Goal: Obtain resource: Download file/media

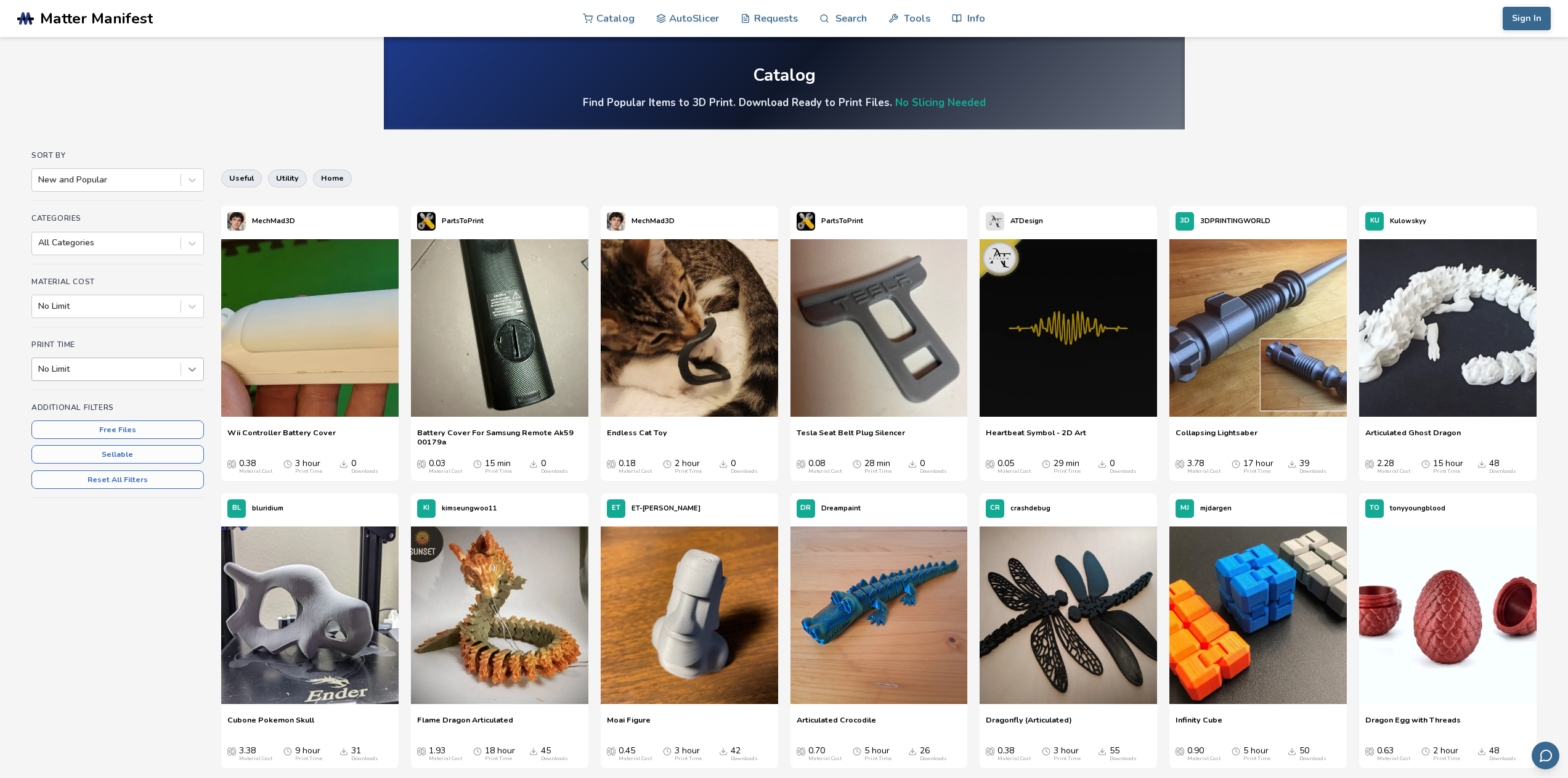
click at [198, 370] on icon at bounding box center [193, 370] width 12 height 12
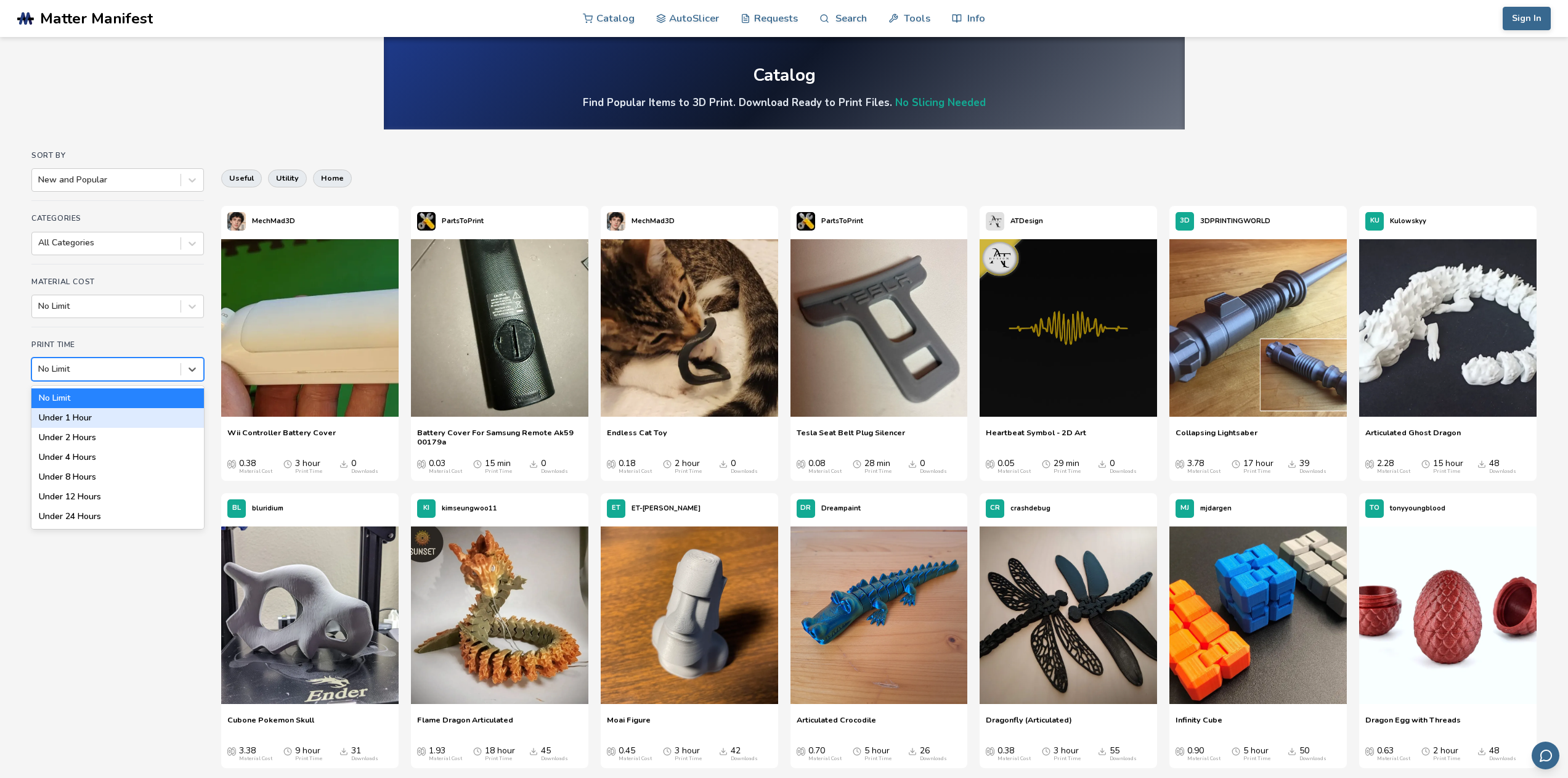
click at [69, 416] on div "Under 1 Hour" at bounding box center [118, 417] width 172 height 19
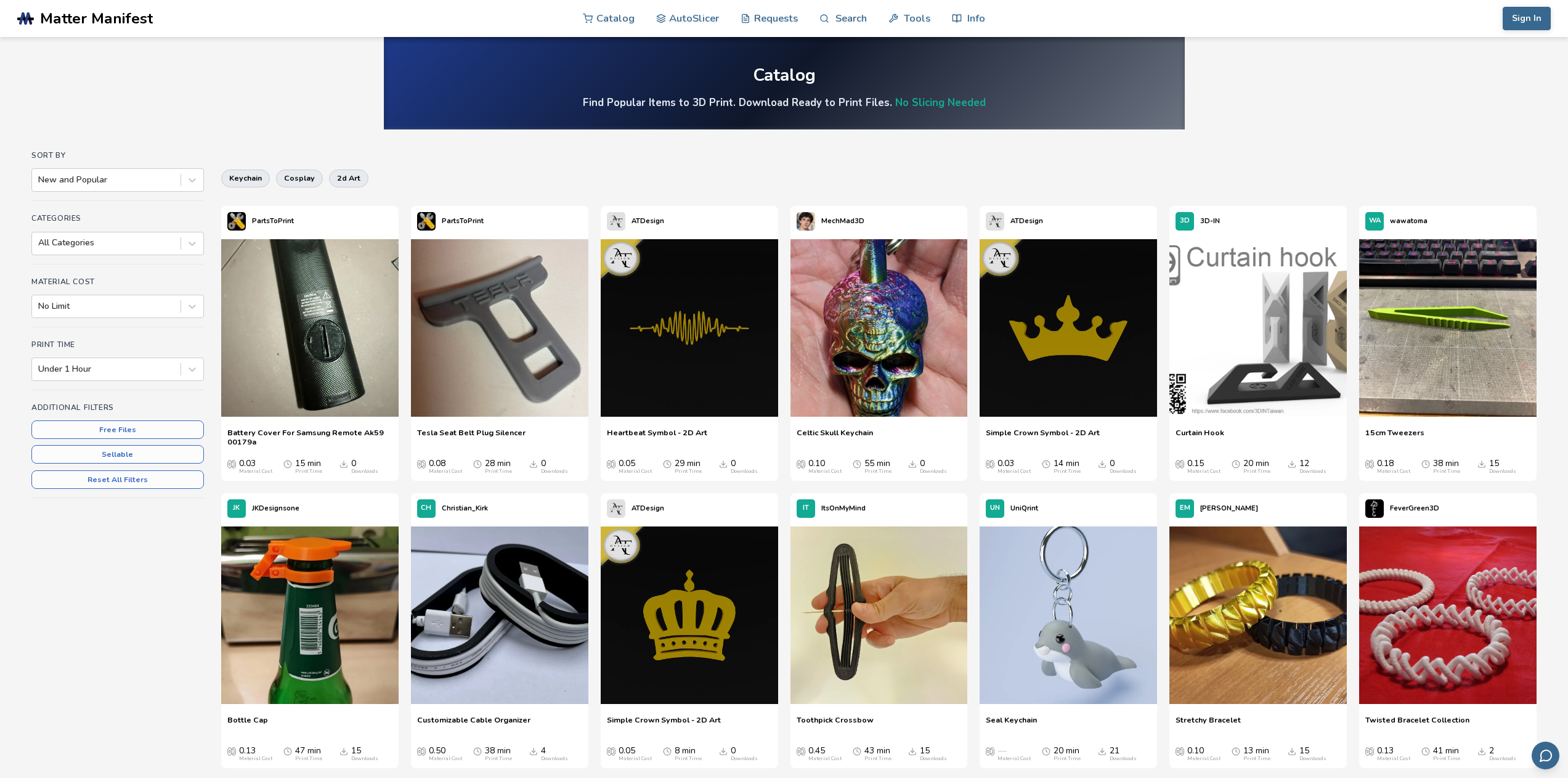
click at [98, 216] on h4 "Categories" at bounding box center [118, 218] width 172 height 9
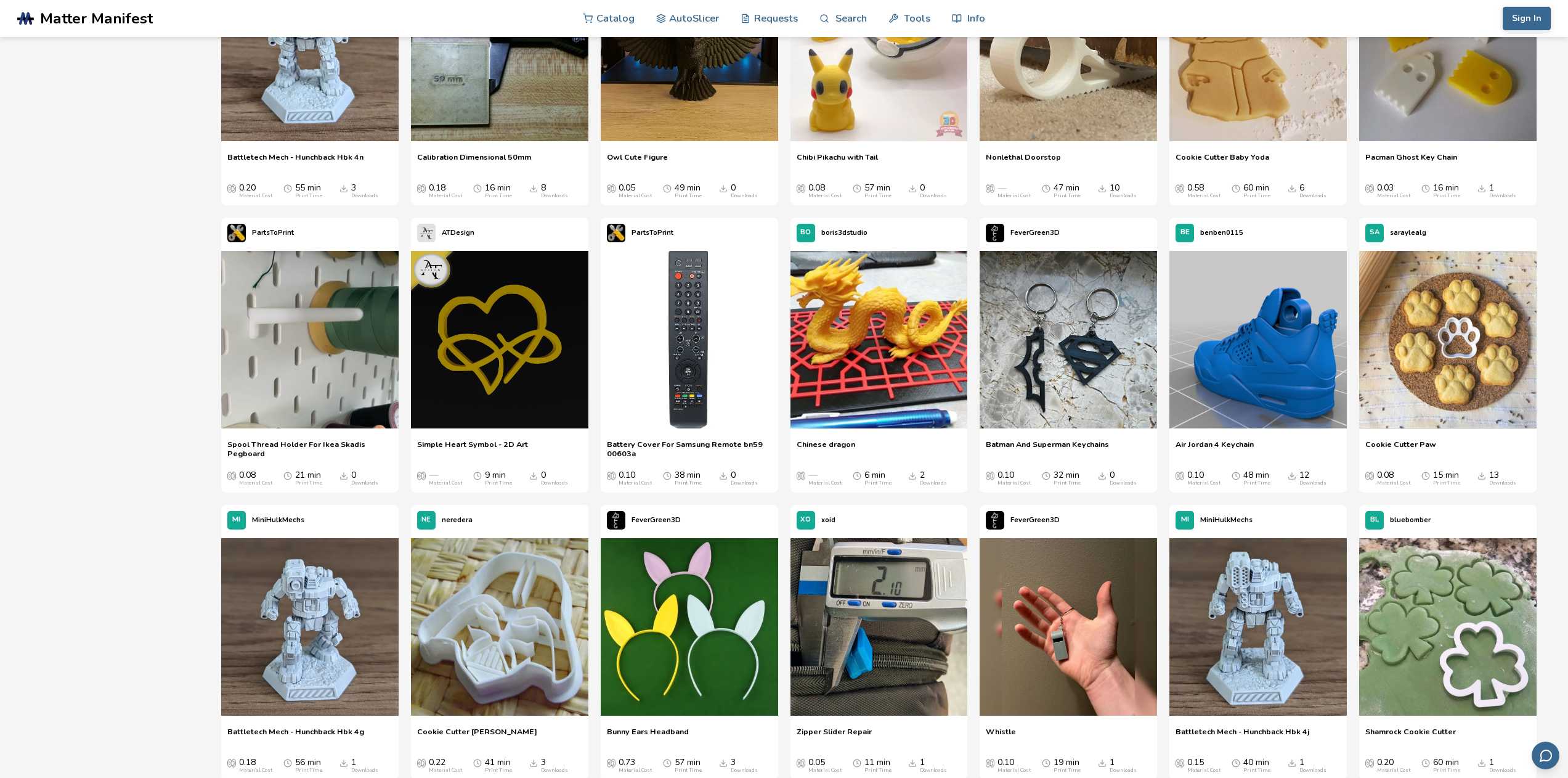
scroll to position [3008, 0]
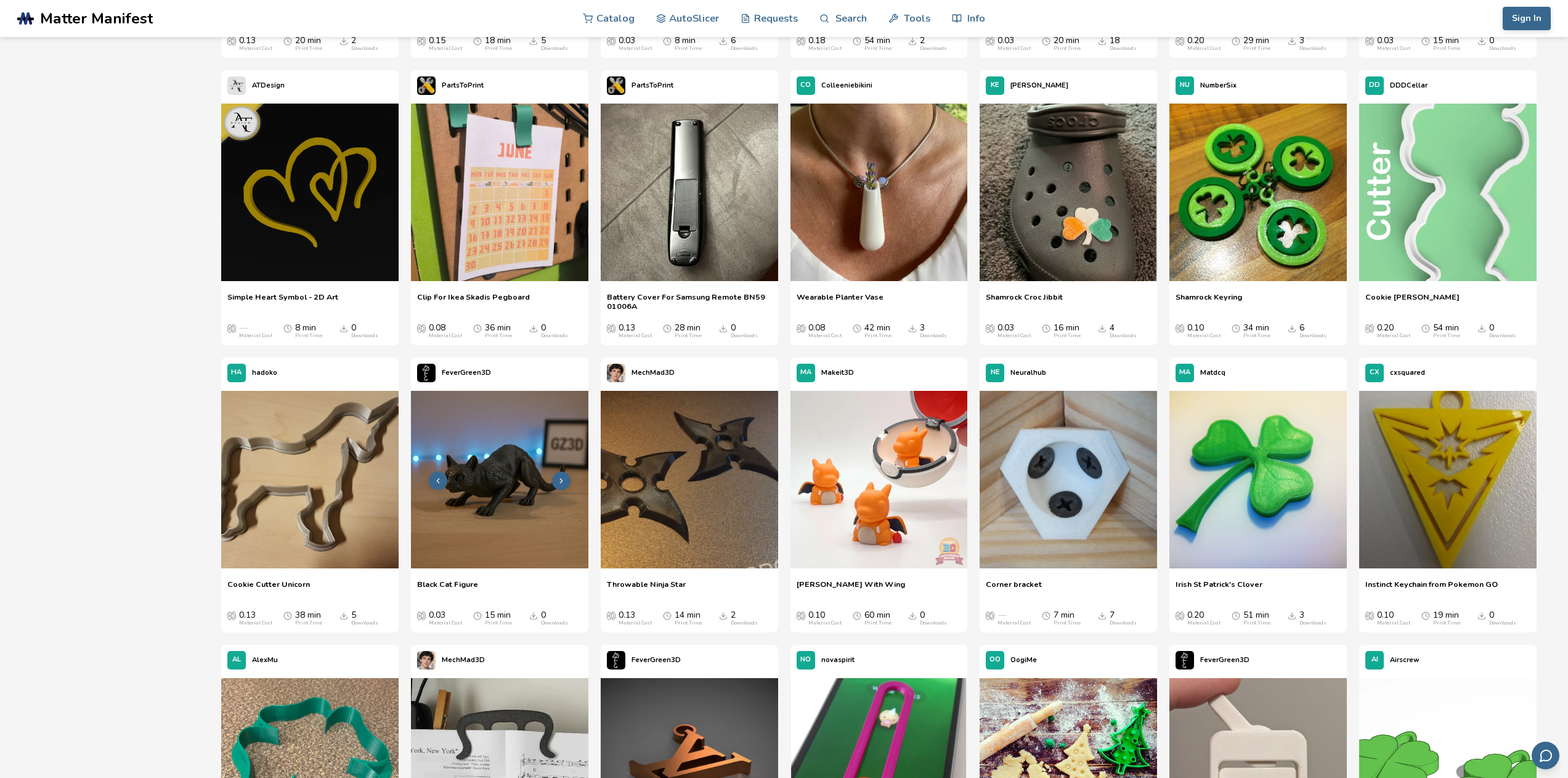
click at [504, 488] on img at bounding box center [499, 479] width 178 height 178
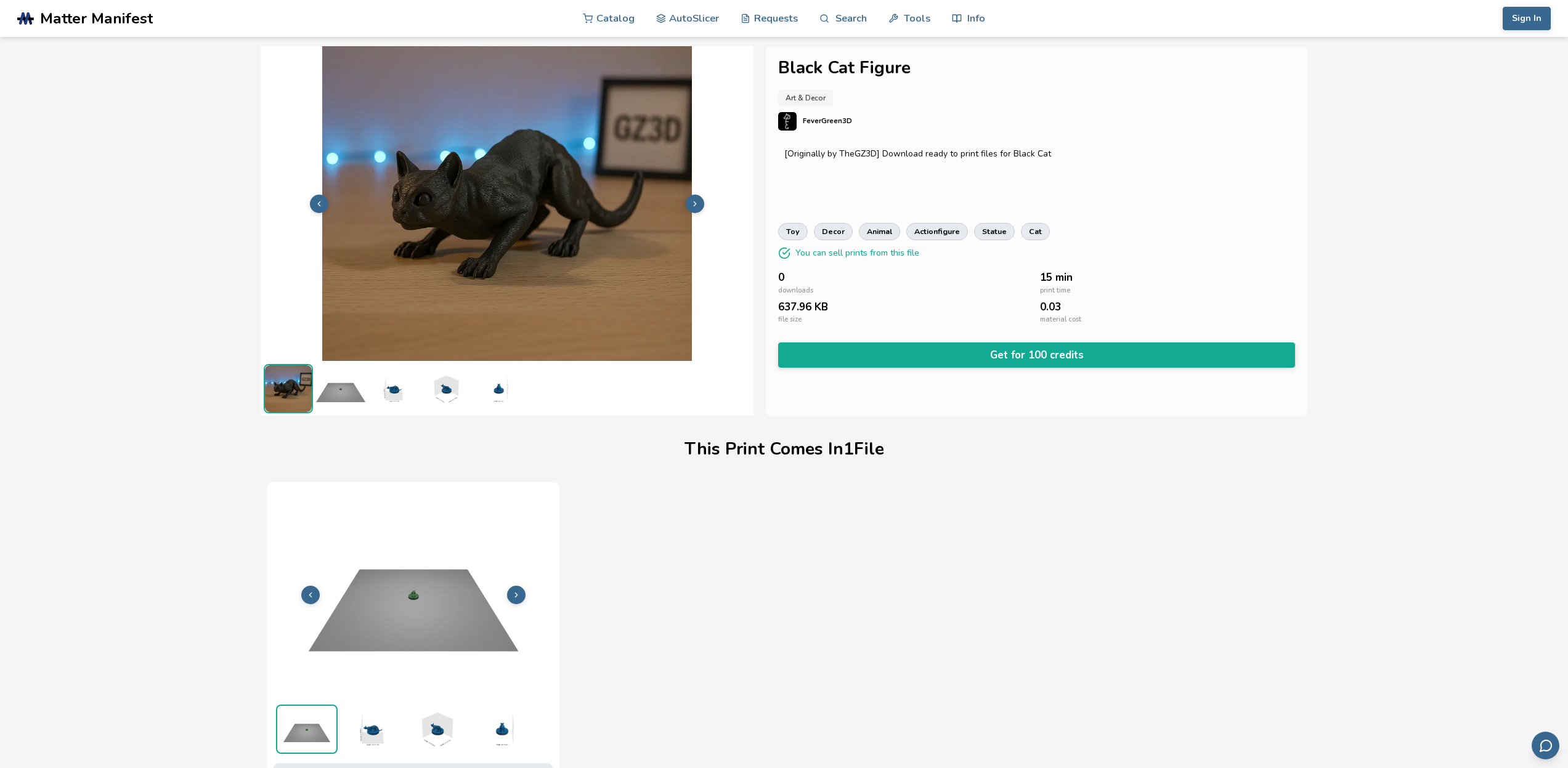
click at [443, 390] on img at bounding box center [445, 389] width 49 height 49
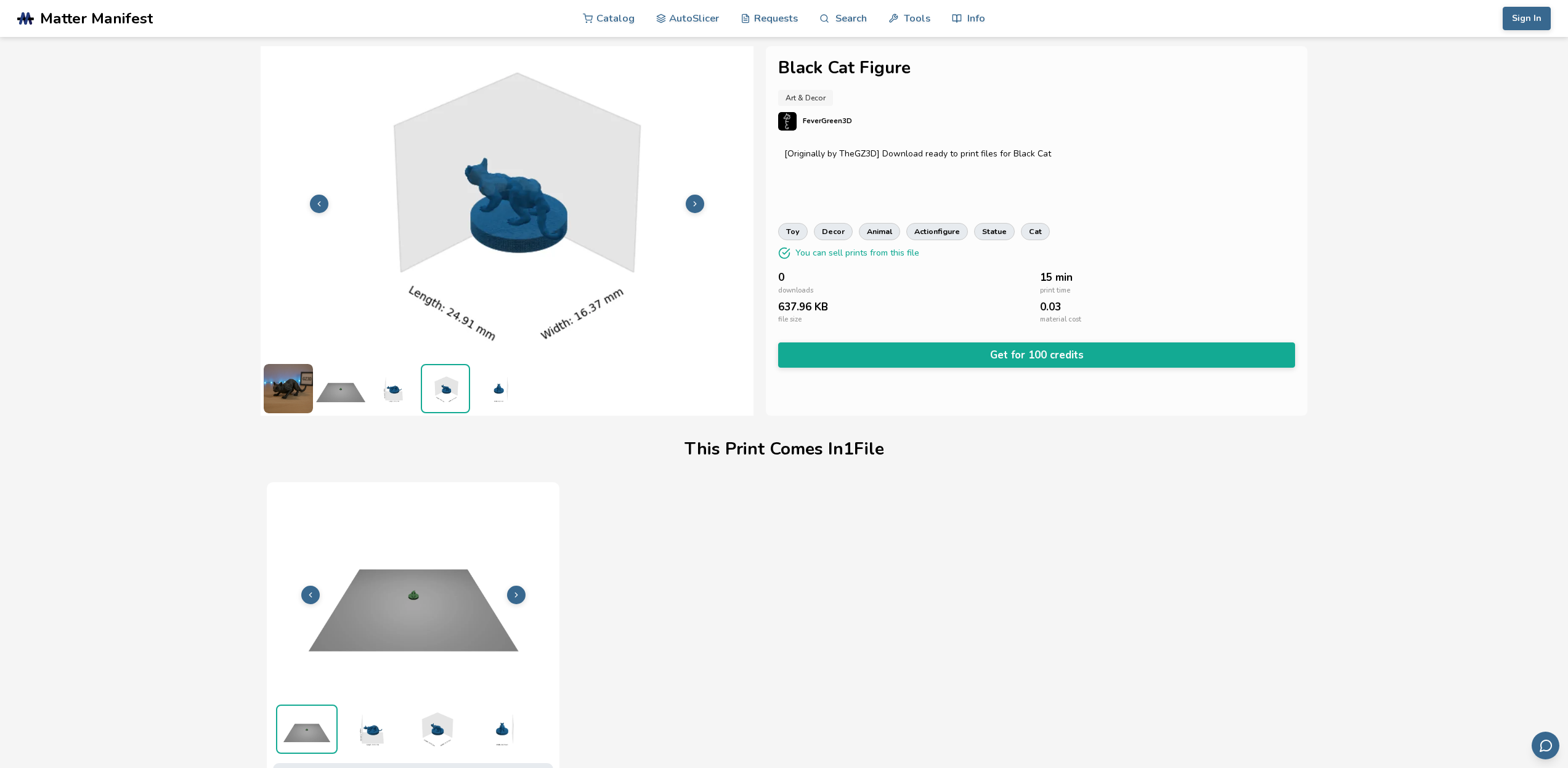
click at [401, 392] on img at bounding box center [393, 389] width 49 height 49
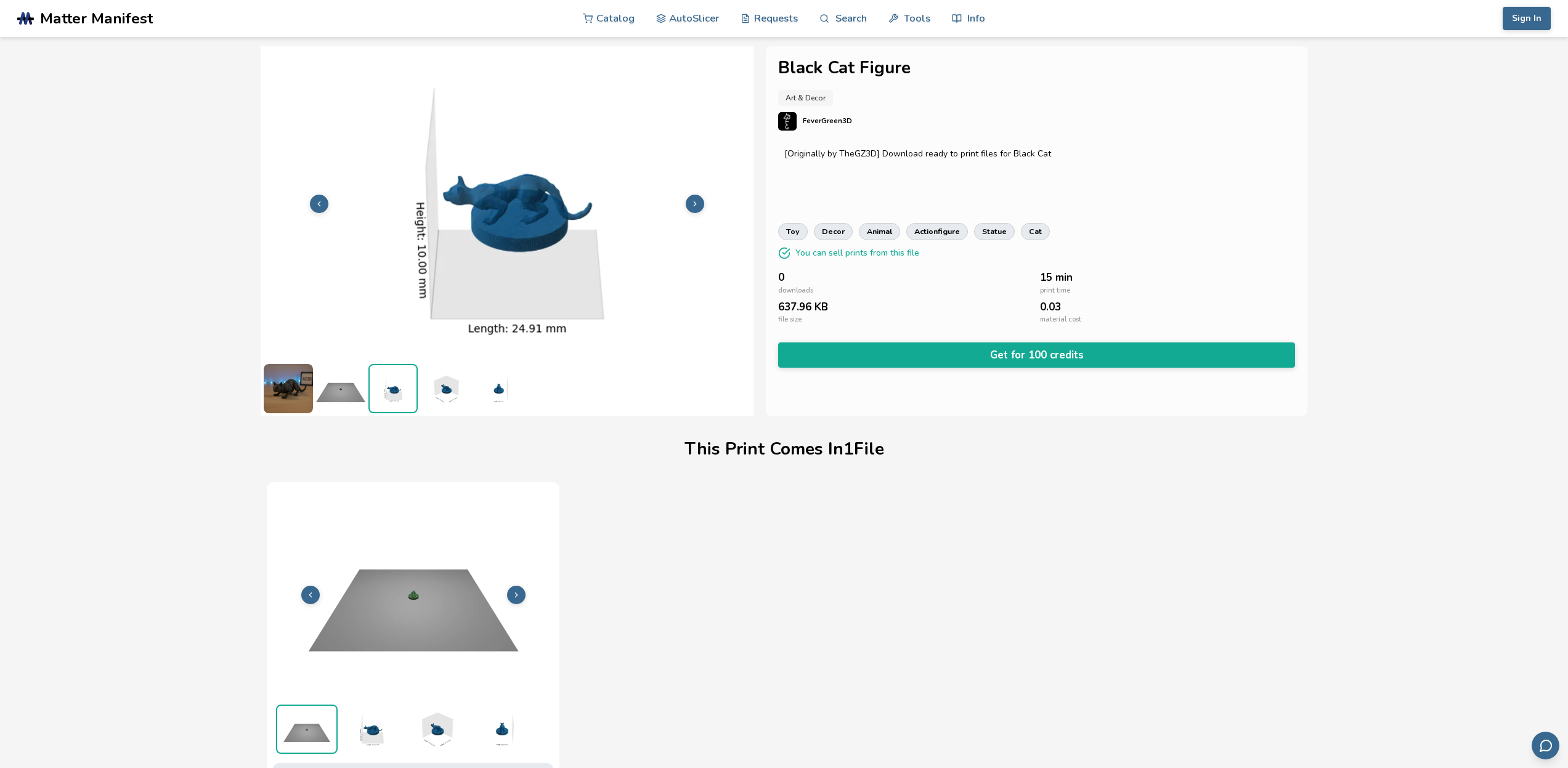
click at [506, 392] on img at bounding box center [498, 389] width 49 height 49
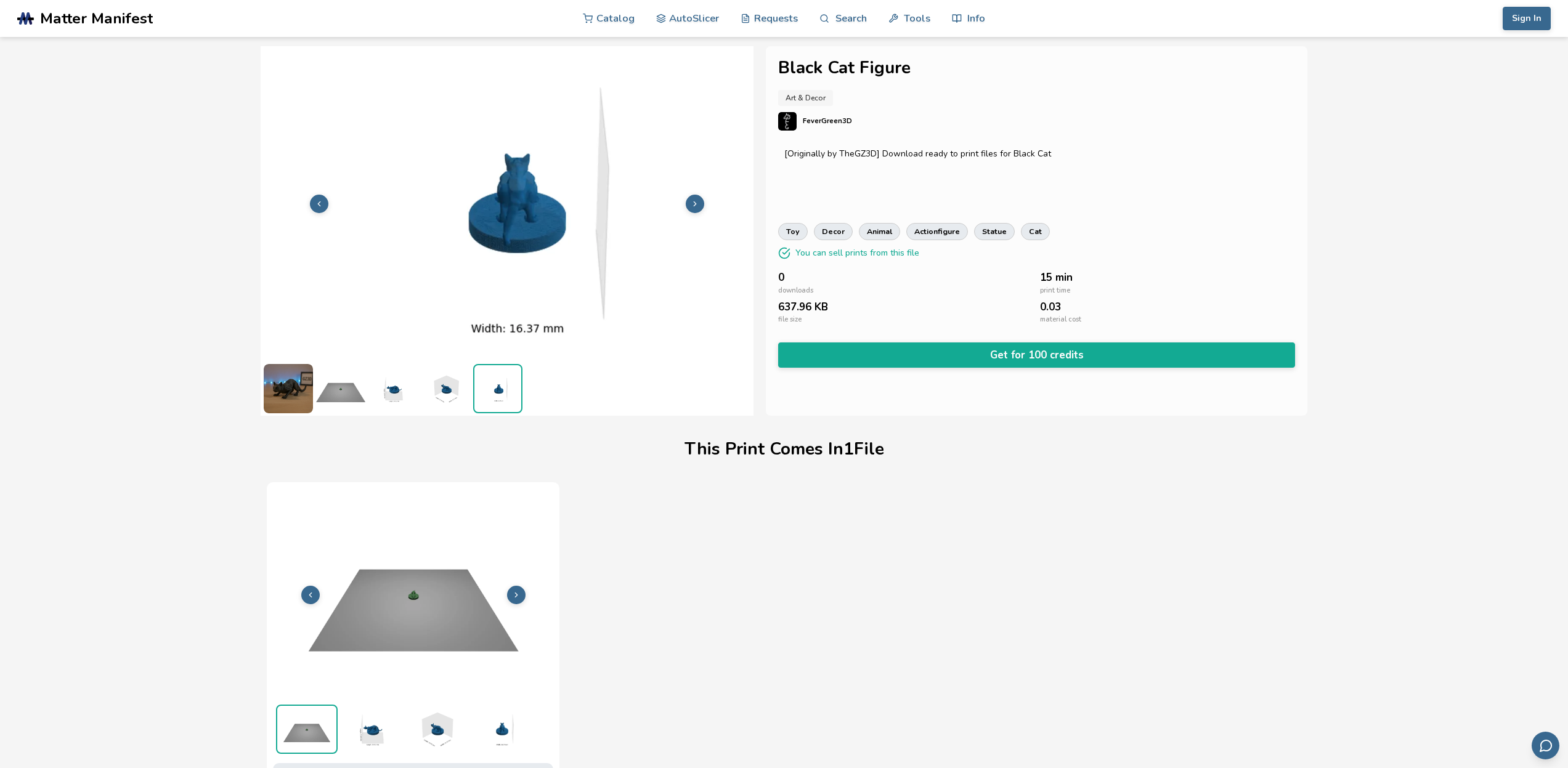
click at [294, 381] on img at bounding box center [288, 389] width 49 height 49
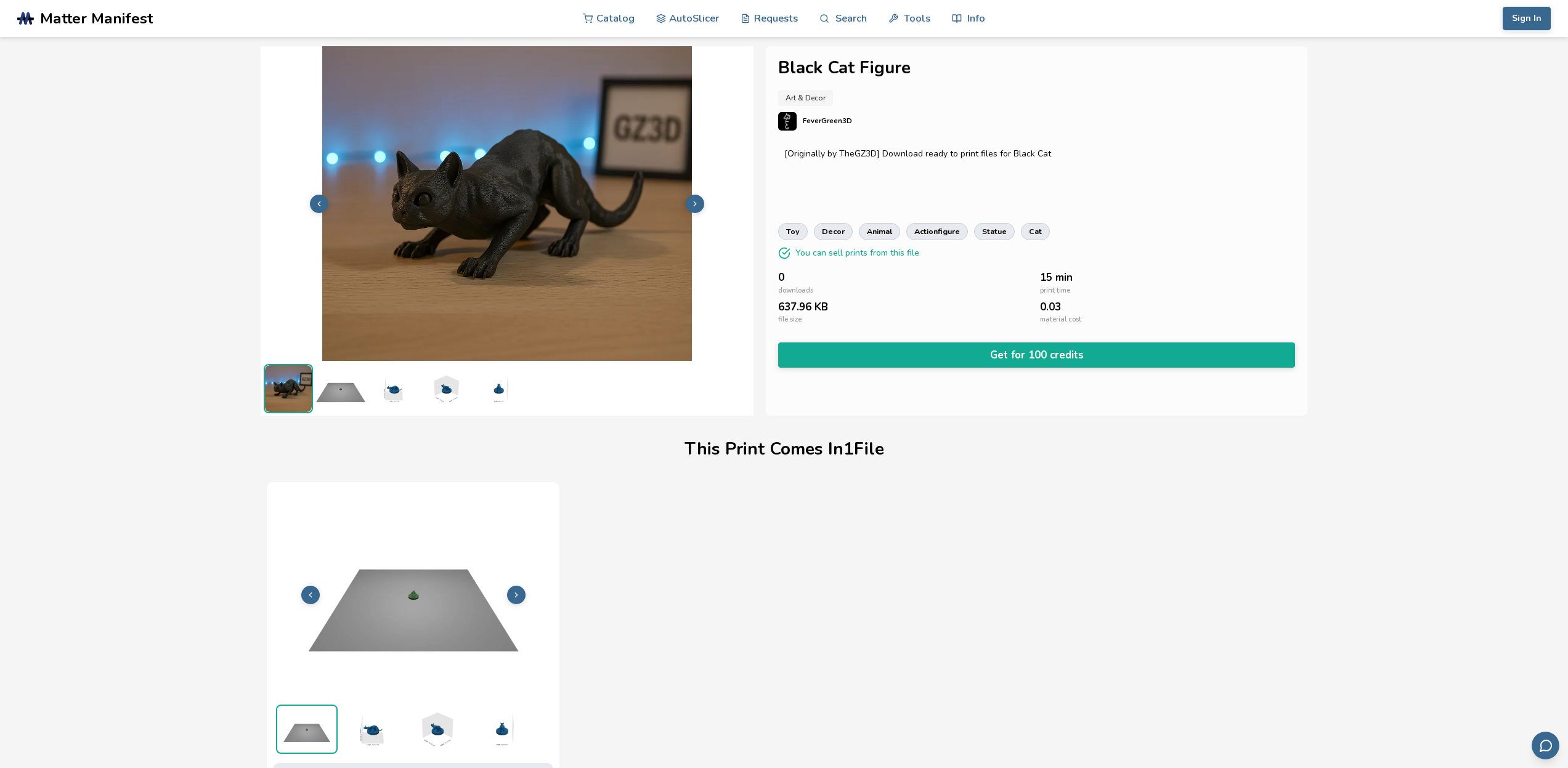
click at [341, 387] on img at bounding box center [341, 389] width 49 height 49
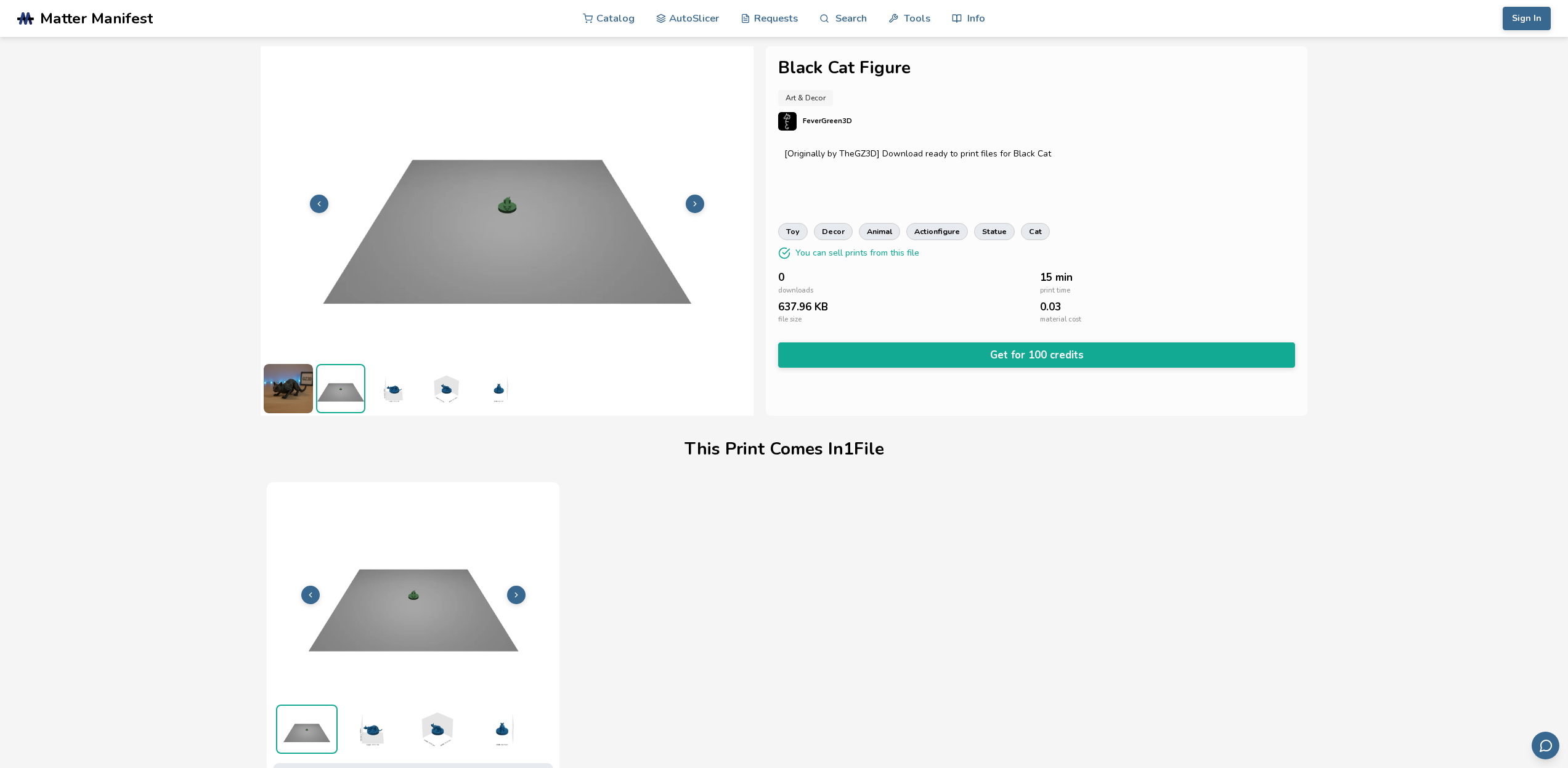
click at [369, 383] on img at bounding box center [393, 389] width 49 height 49
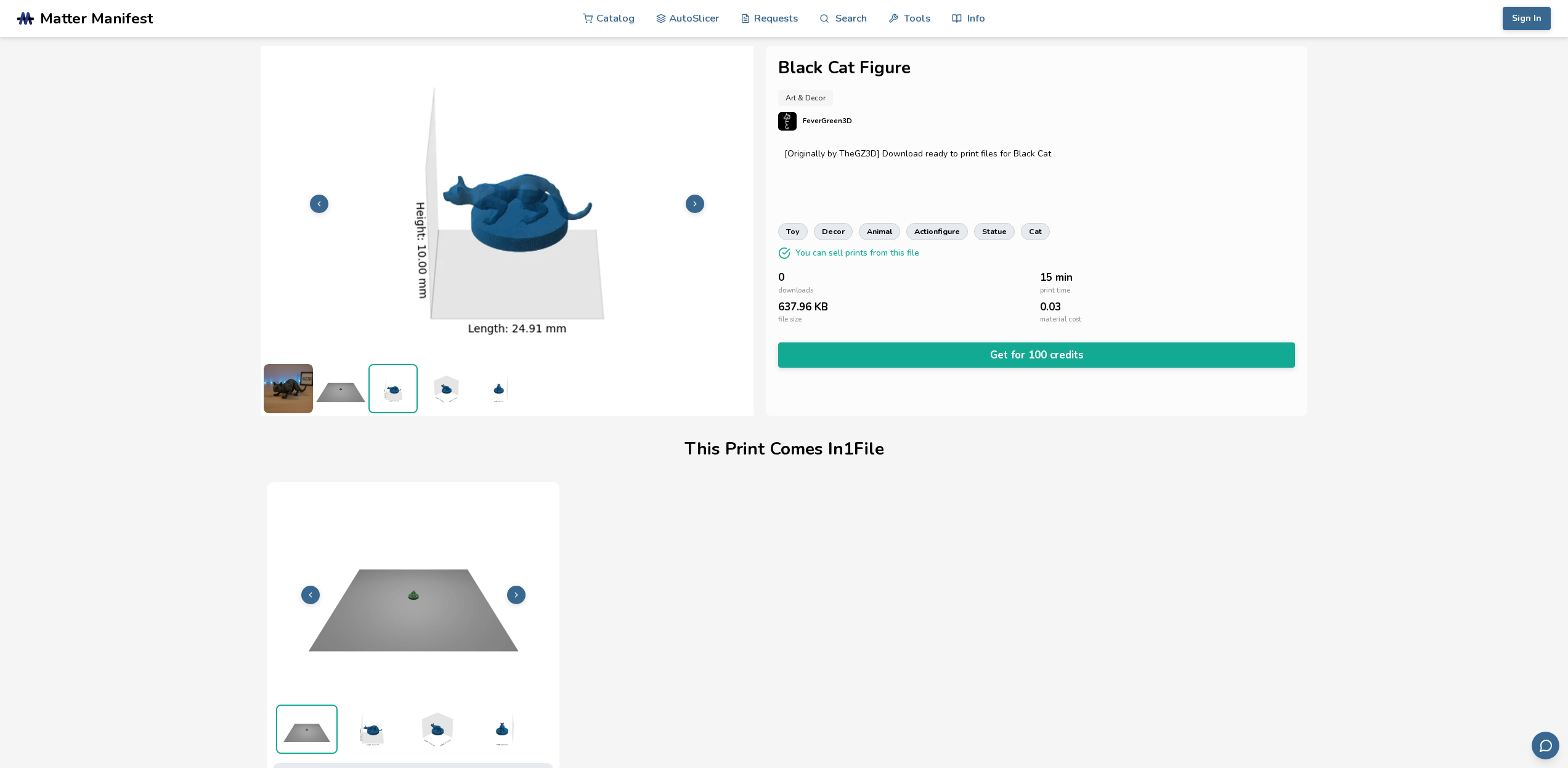
click at [442, 392] on img at bounding box center [445, 389] width 49 height 49
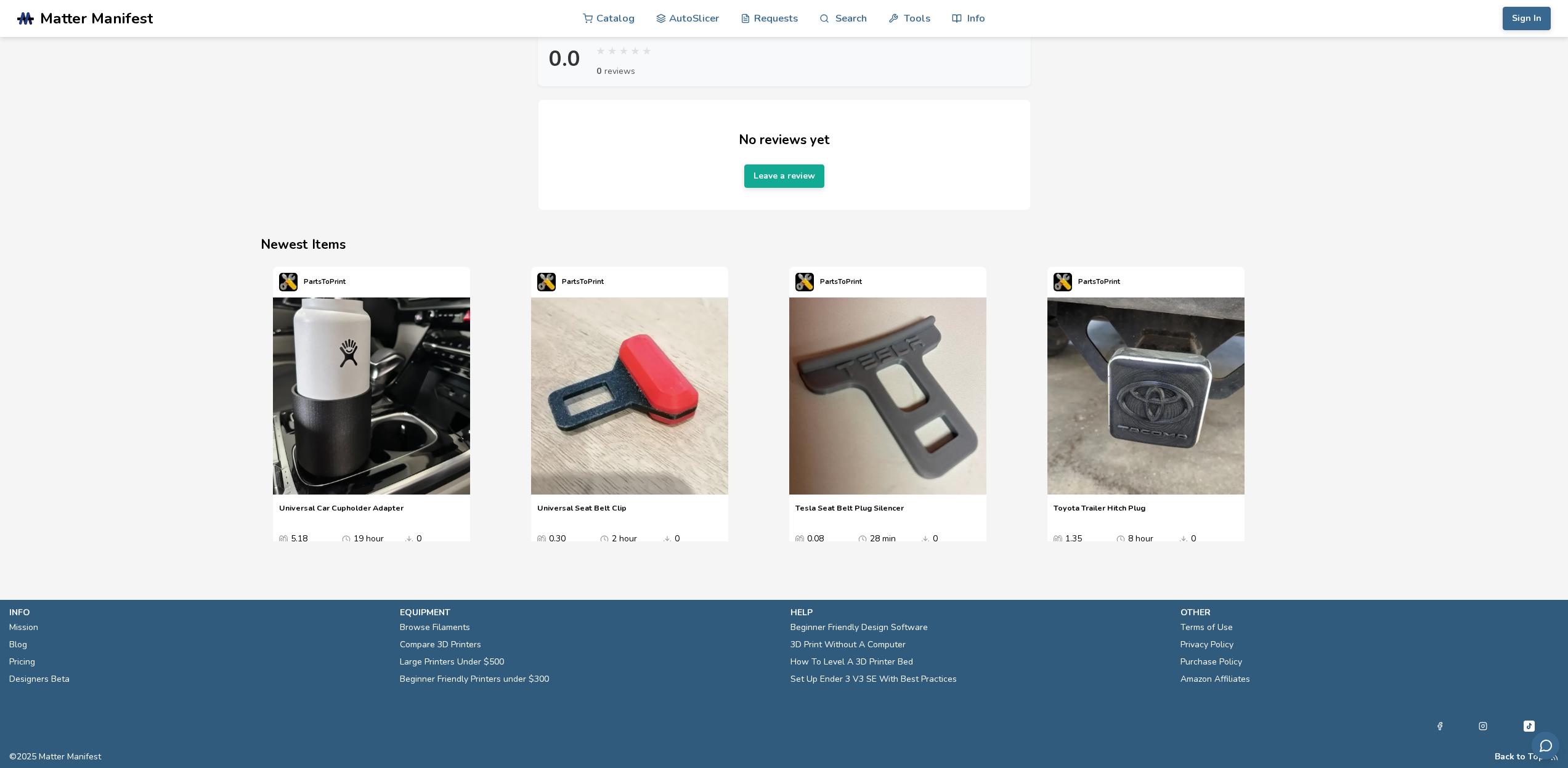
scroll to position [1534, 0]
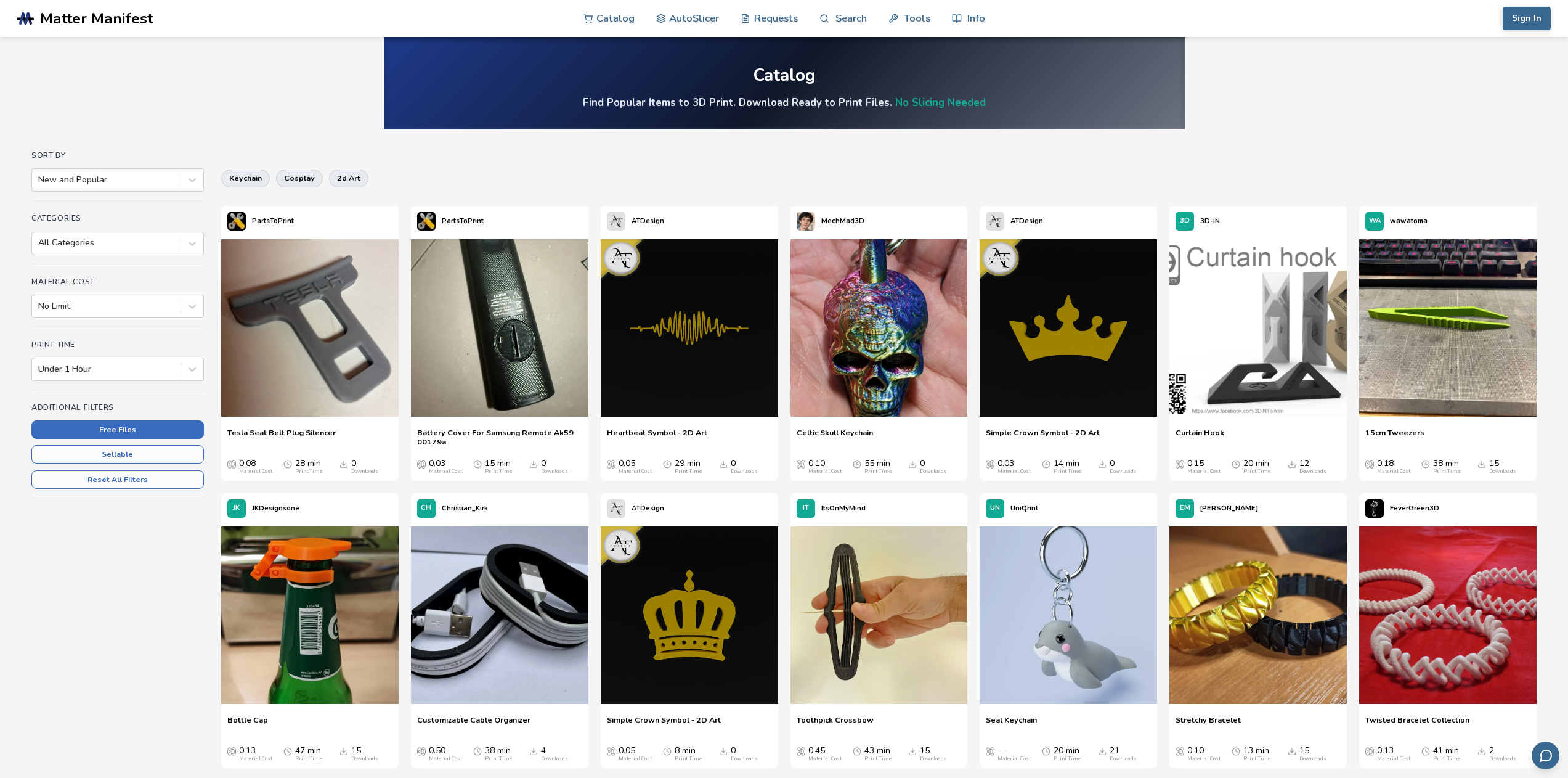
click at [124, 431] on button "Free Files" at bounding box center [118, 429] width 172 height 19
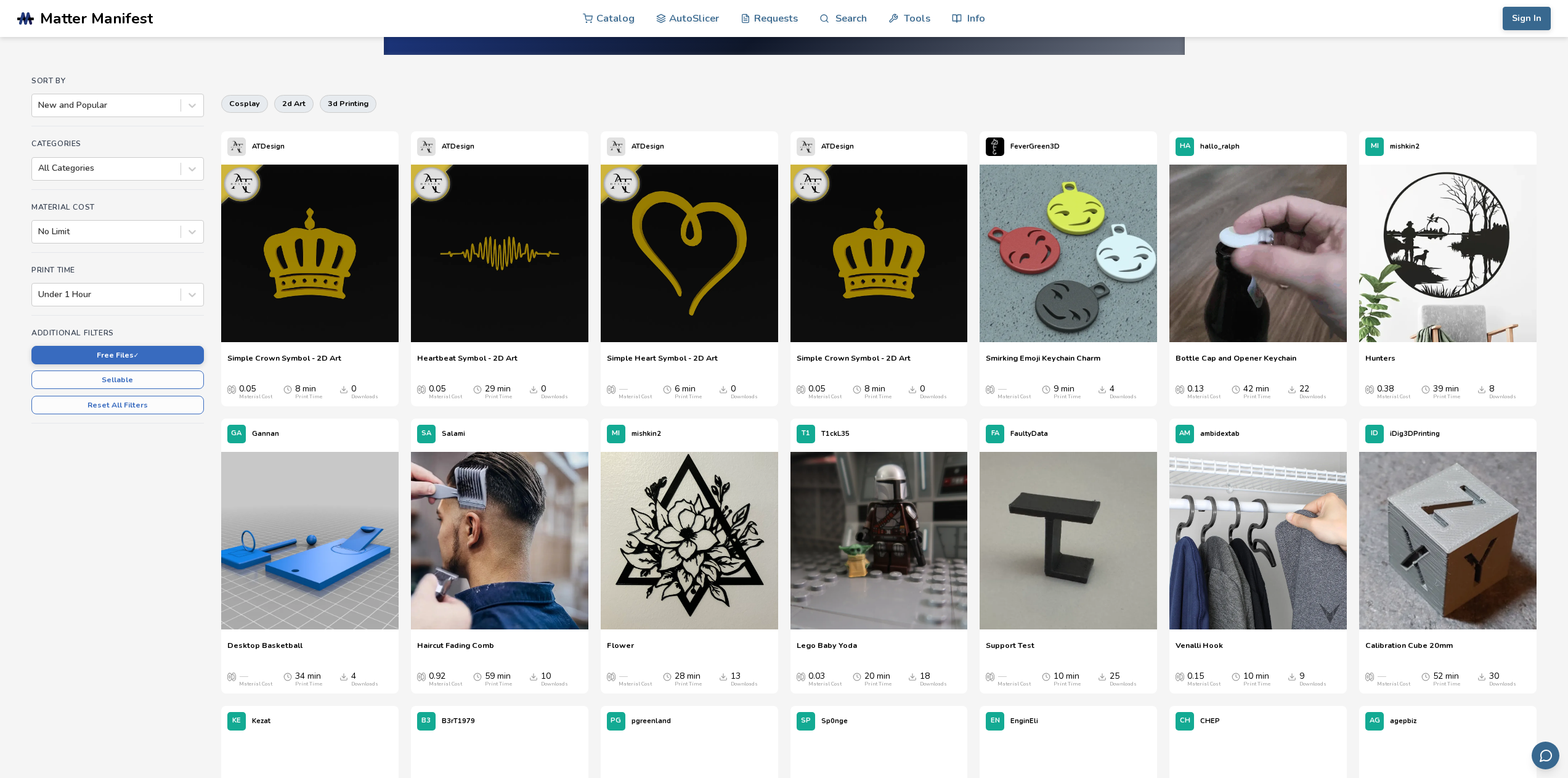
scroll to position [109, 0]
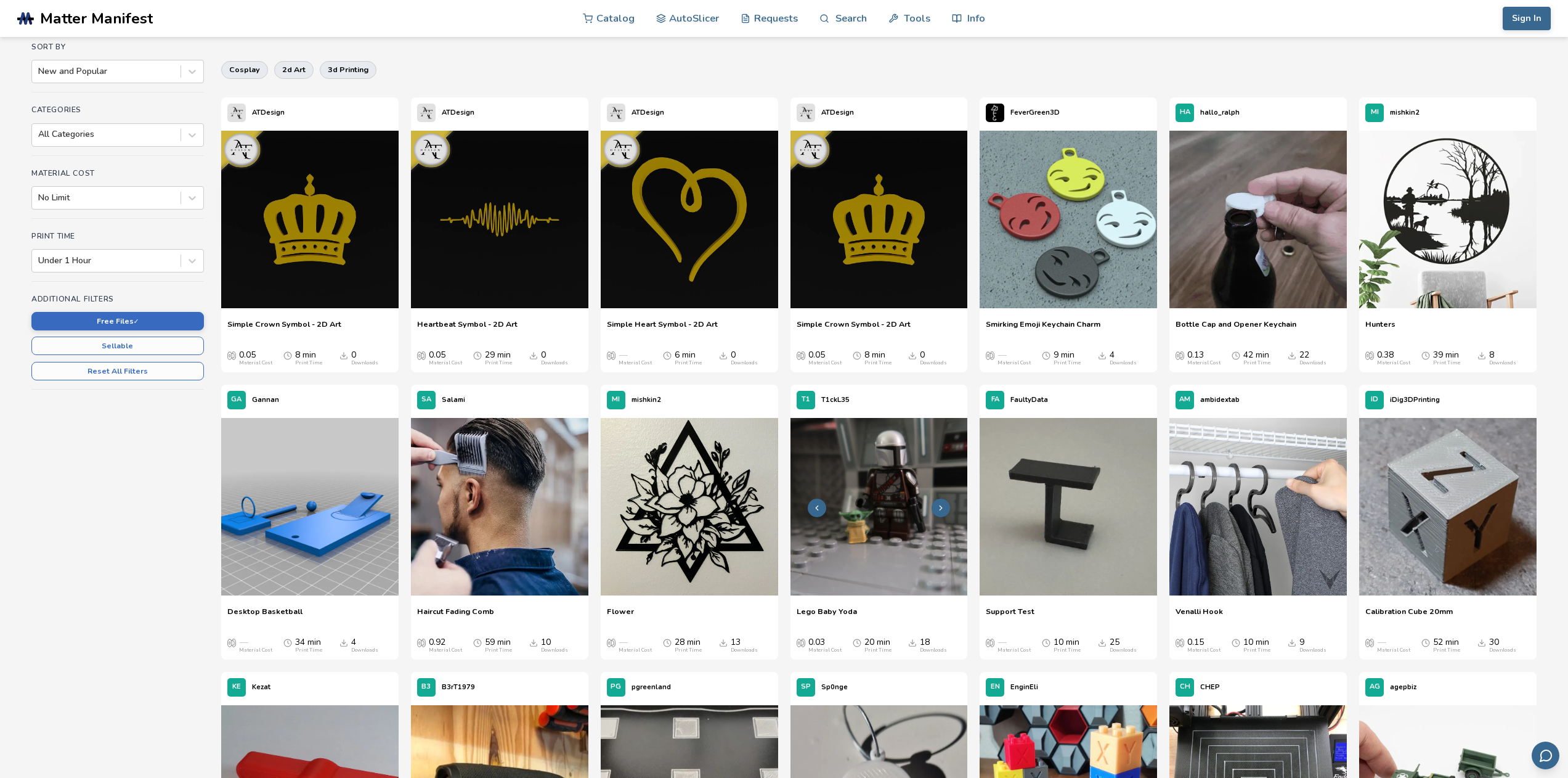
click at [879, 541] on img at bounding box center [879, 507] width 178 height 178
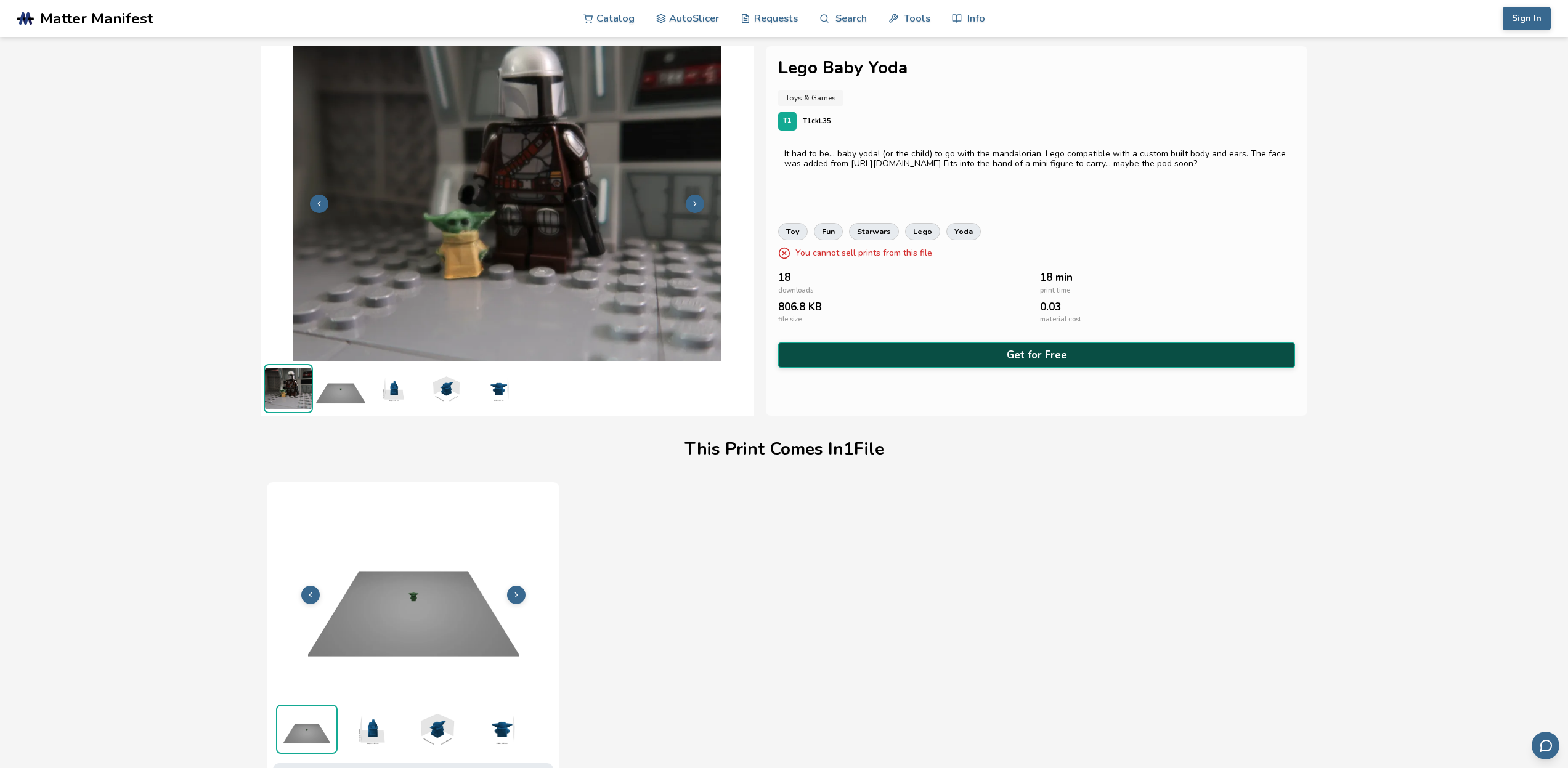
click at [979, 357] on button "Get for Free" at bounding box center [1036, 355] width 516 height 26
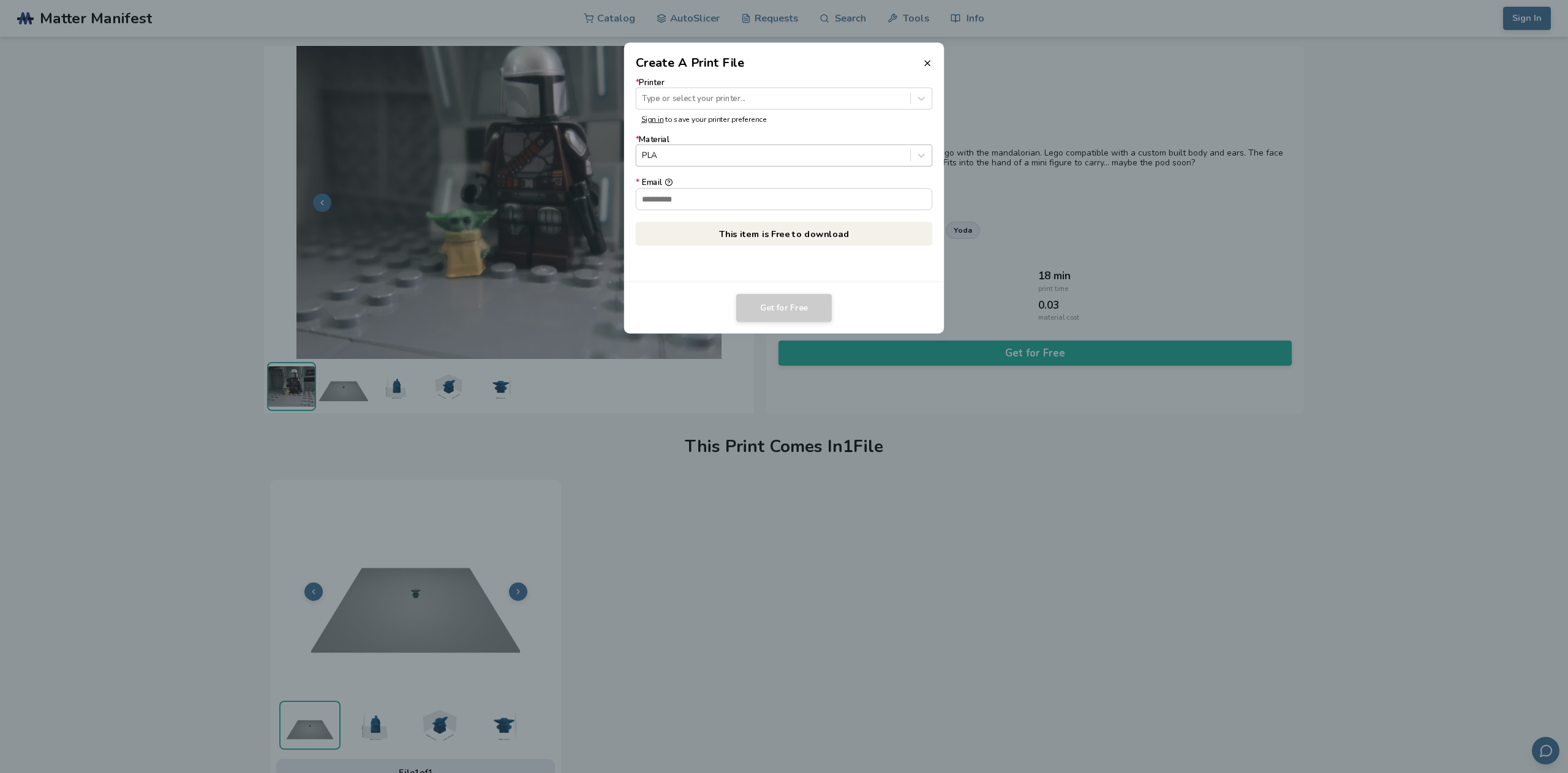
click at [684, 158] on div at bounding box center [773, 155] width 262 height 11
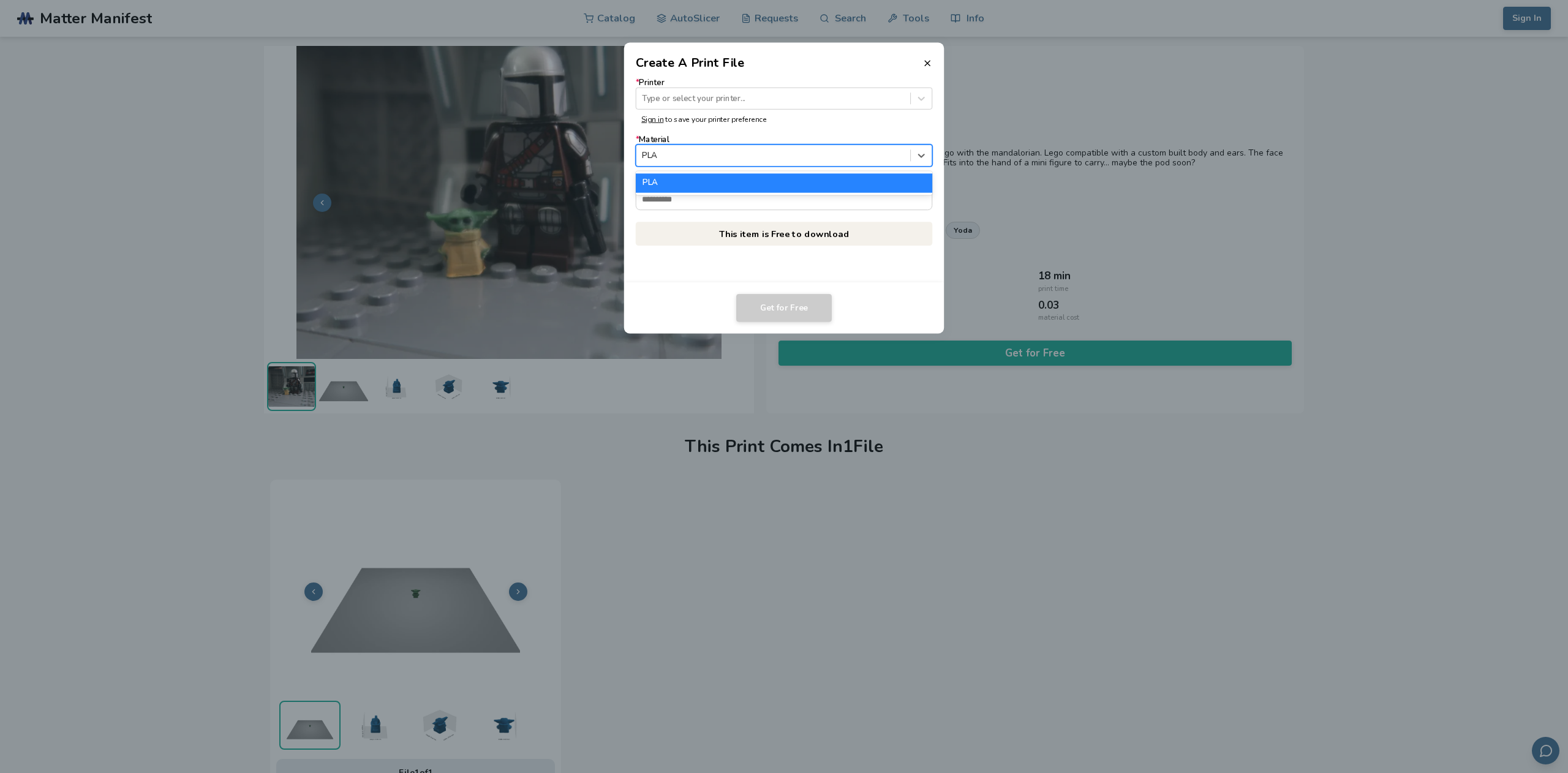
drag, startPoint x: 709, startPoint y: 139, endPoint x: 712, endPoint y: 116, distance: 23.2
click at [710, 137] on label "* Material PLA, 1 of 1. 1 result available. Use Up and Down to choose options, …" at bounding box center [785, 151] width 297 height 32
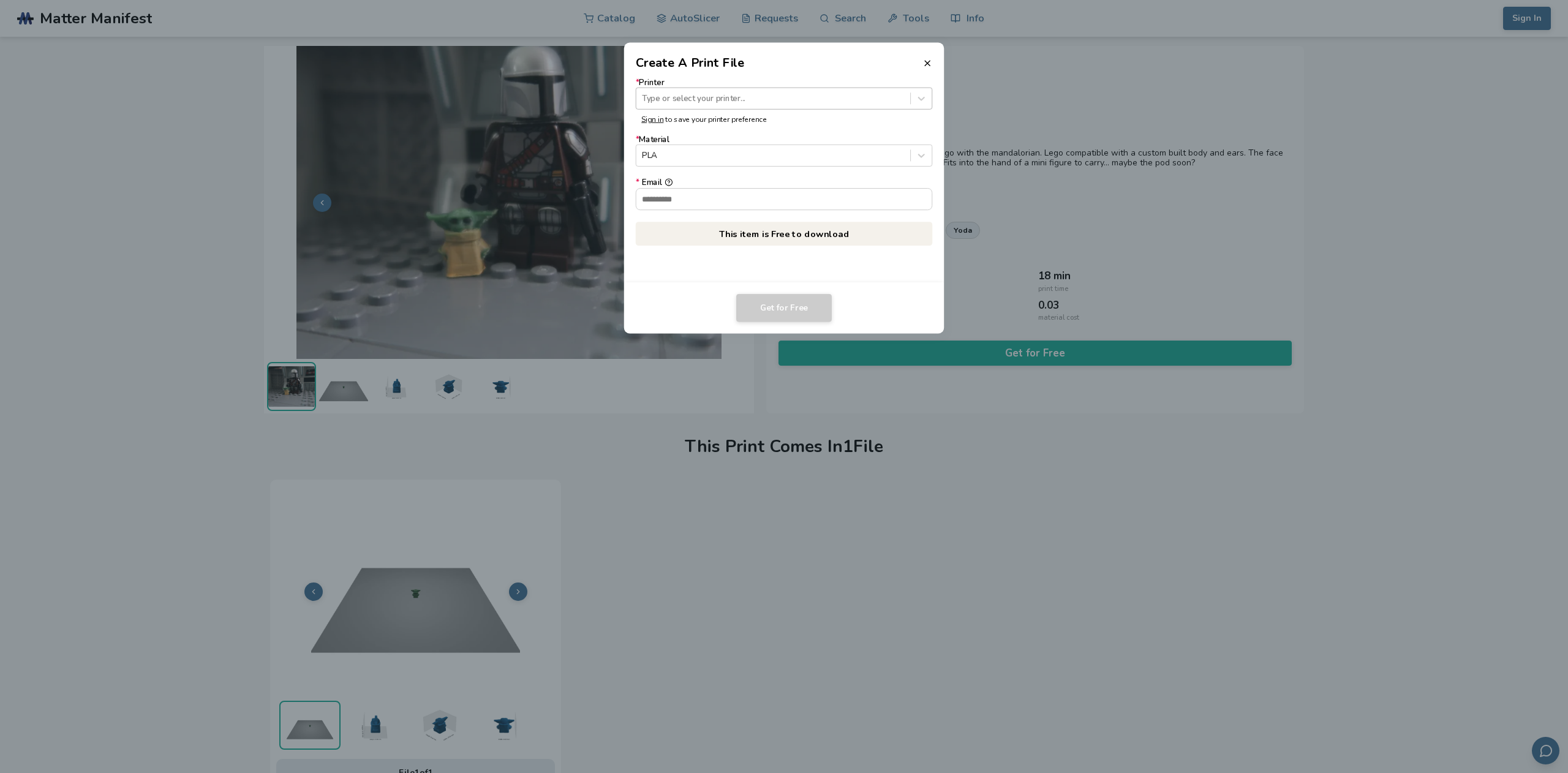
click at [708, 102] on div at bounding box center [773, 98] width 262 height 11
